Goal: Find specific page/section: Find specific page/section

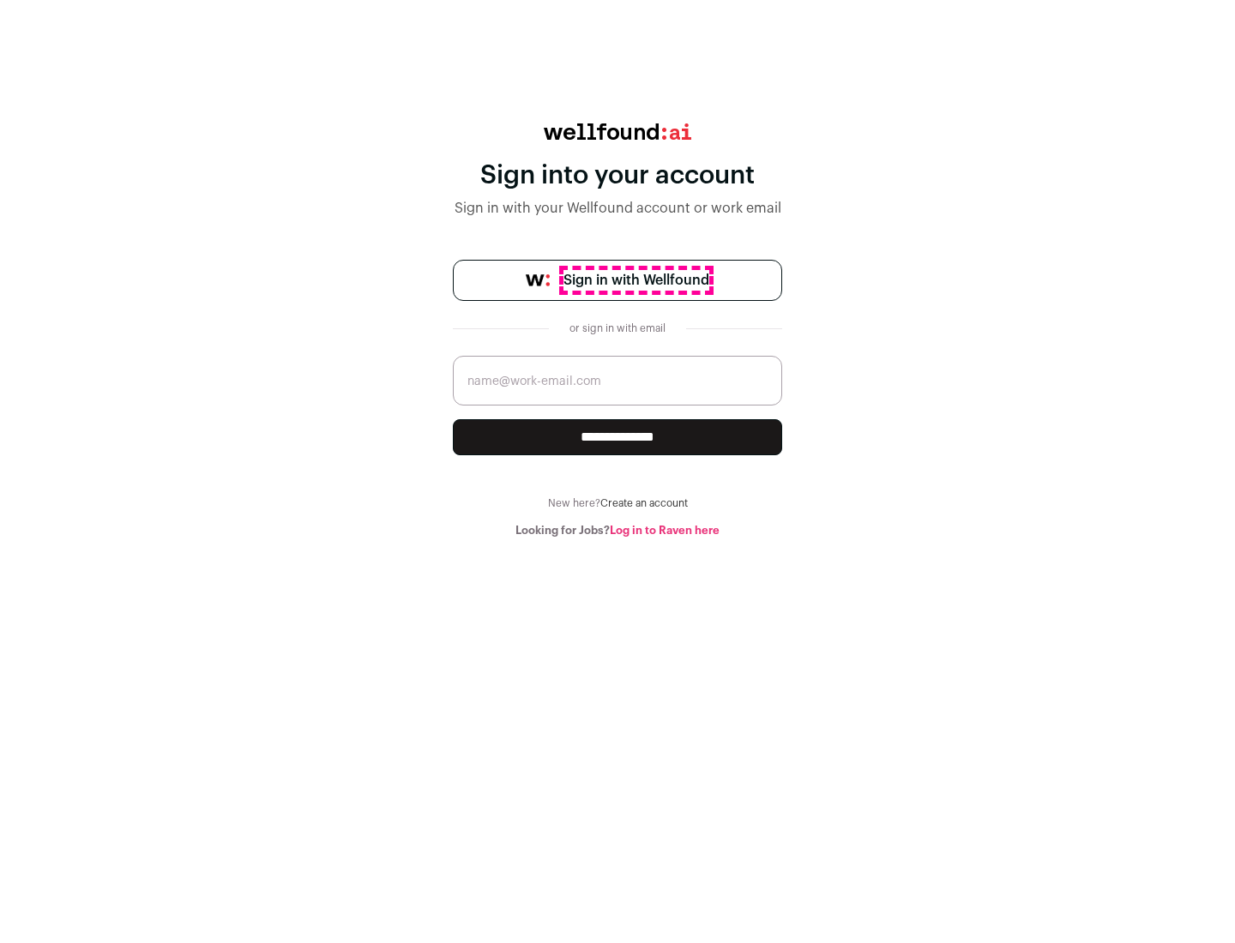
click at [636, 280] on span "Sign in with Wellfound" at bounding box center [636, 280] width 146 height 21
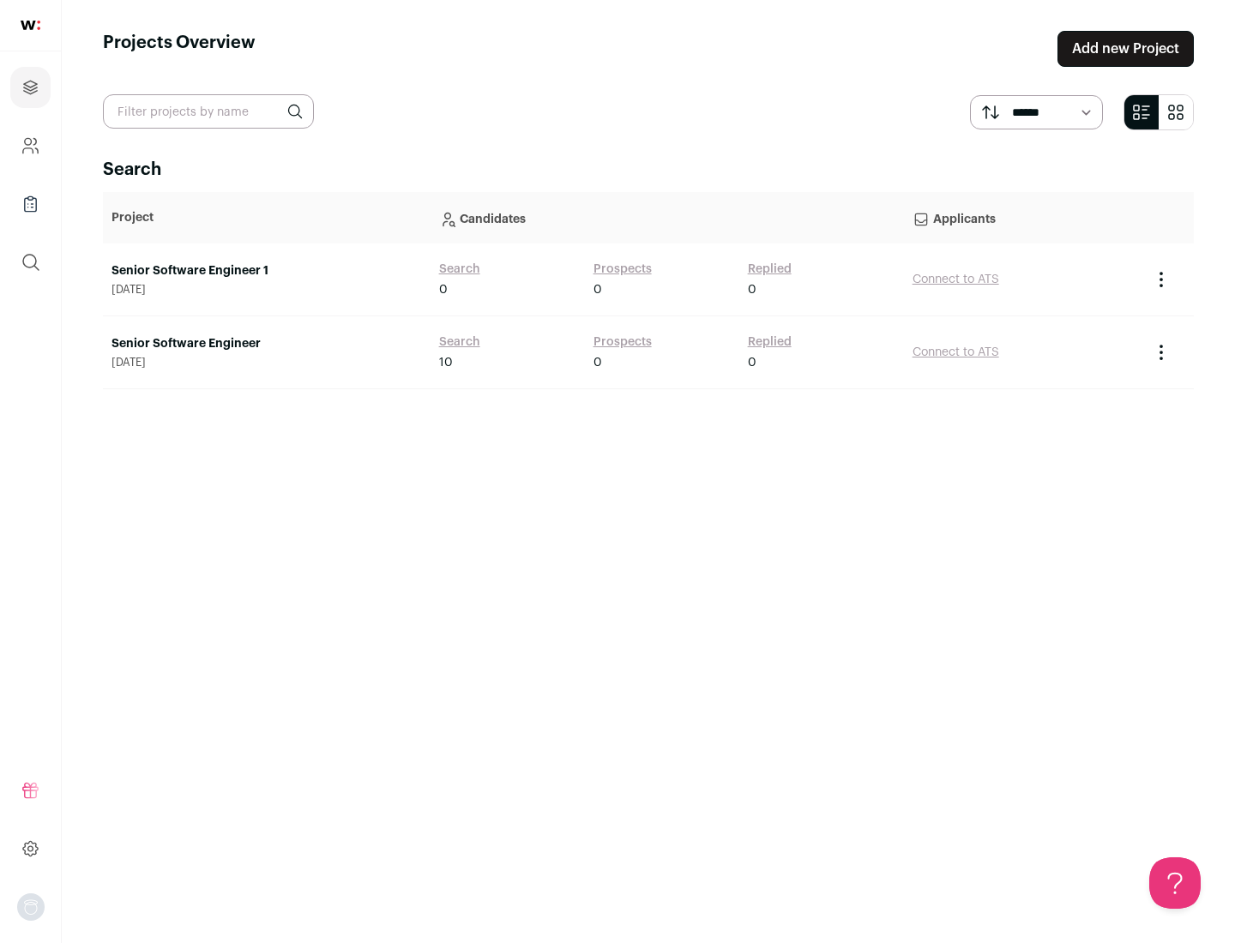
click at [266, 344] on link "Senior Software Engineer" at bounding box center [266, 343] width 310 height 17
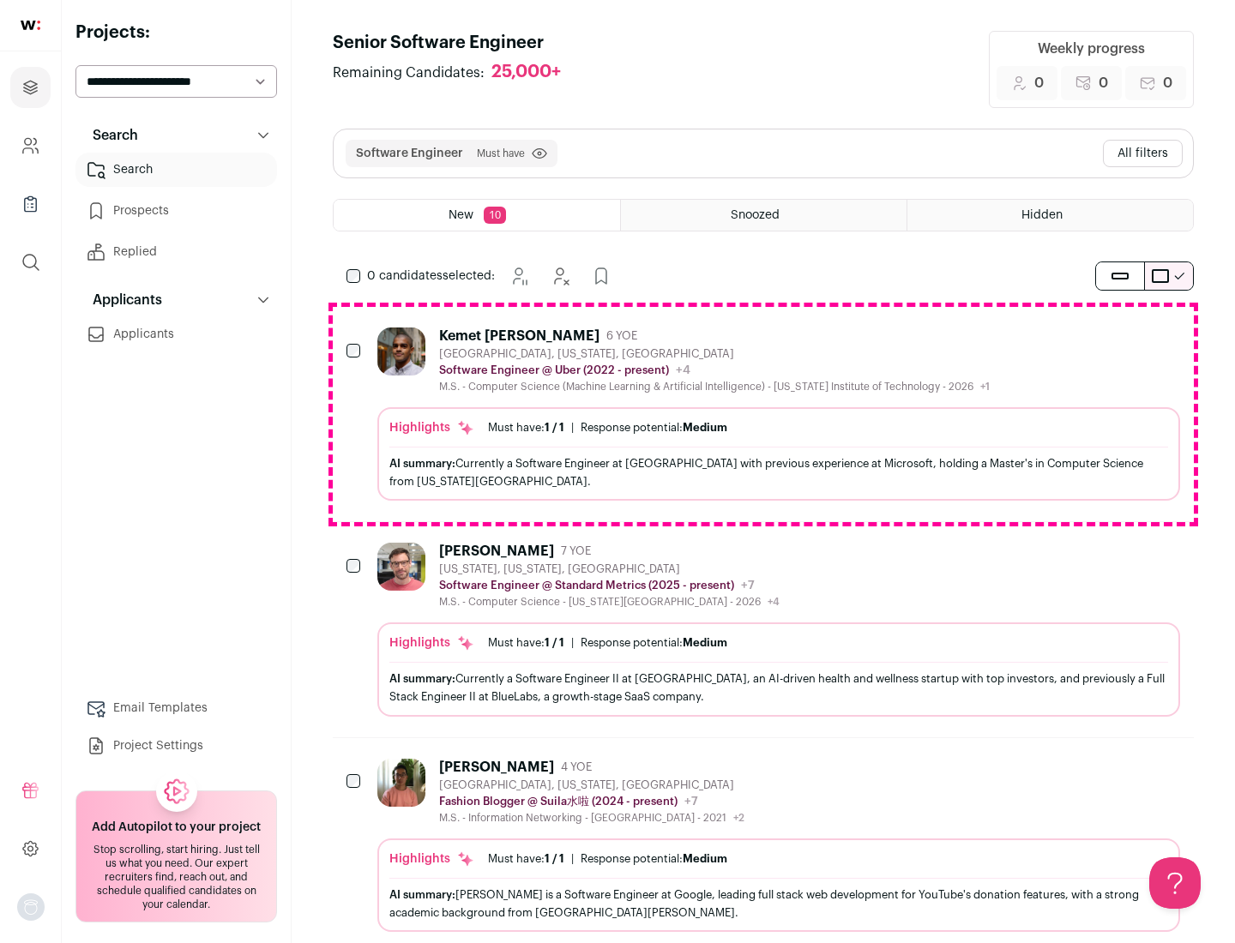
click at [763, 414] on div "Highlights Must have: 1 / 1 How many must haves have been fulfilled? | Response…" at bounding box center [778, 453] width 803 height 93
